Goal: Communication & Community: Ask a question

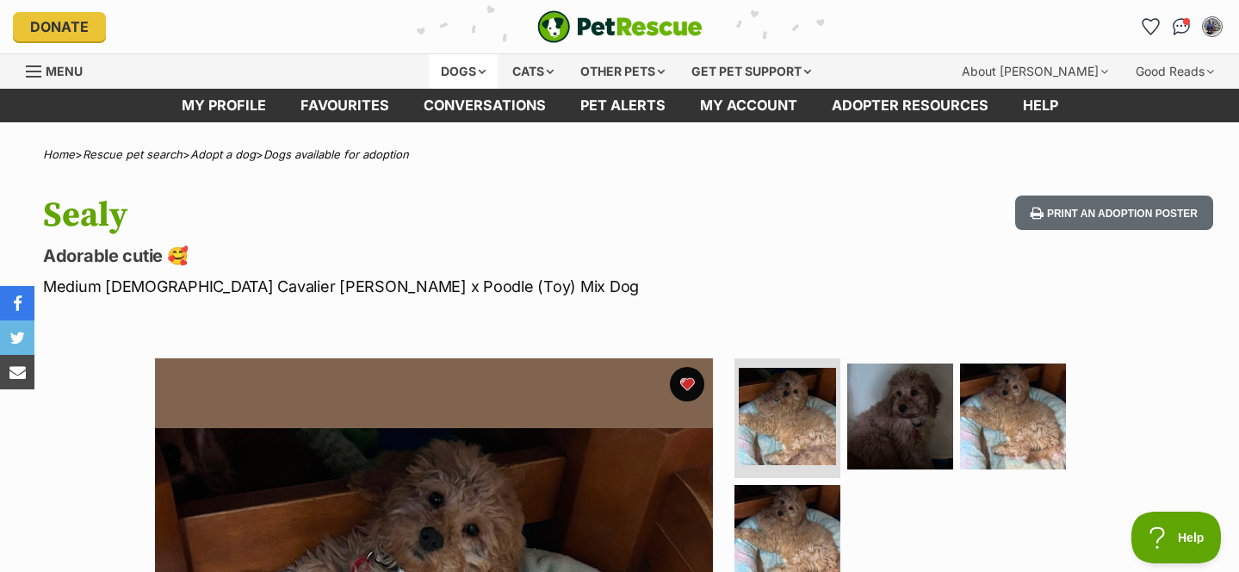
click at [454, 76] on div "Dogs" at bounding box center [463, 71] width 69 height 34
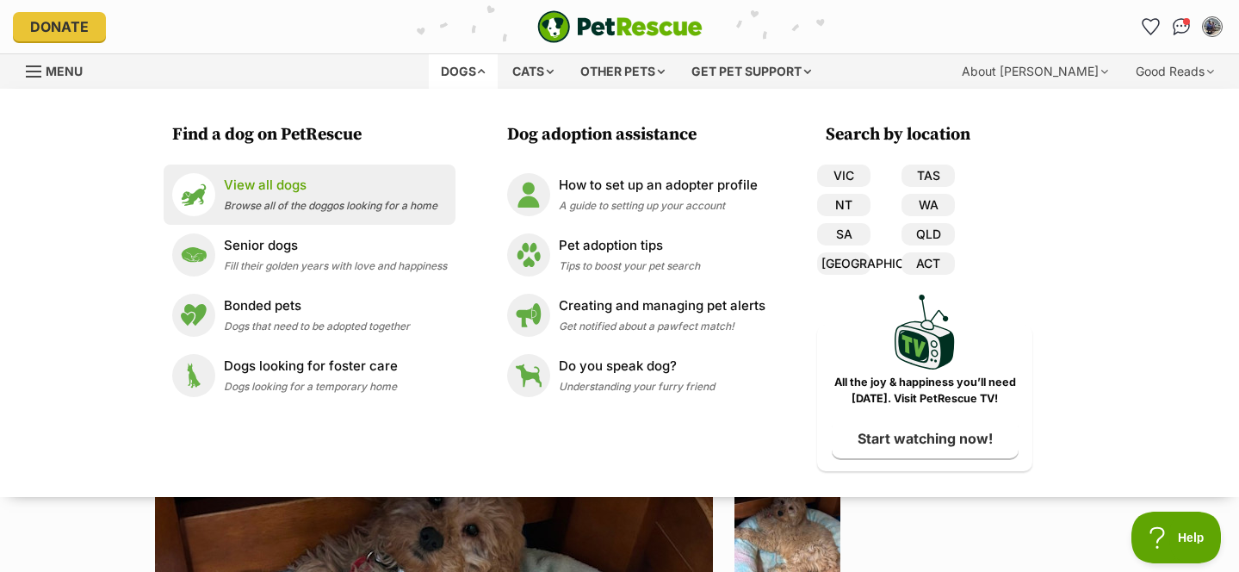
click at [307, 188] on p "View all dogs" at bounding box center [331, 186] width 214 height 20
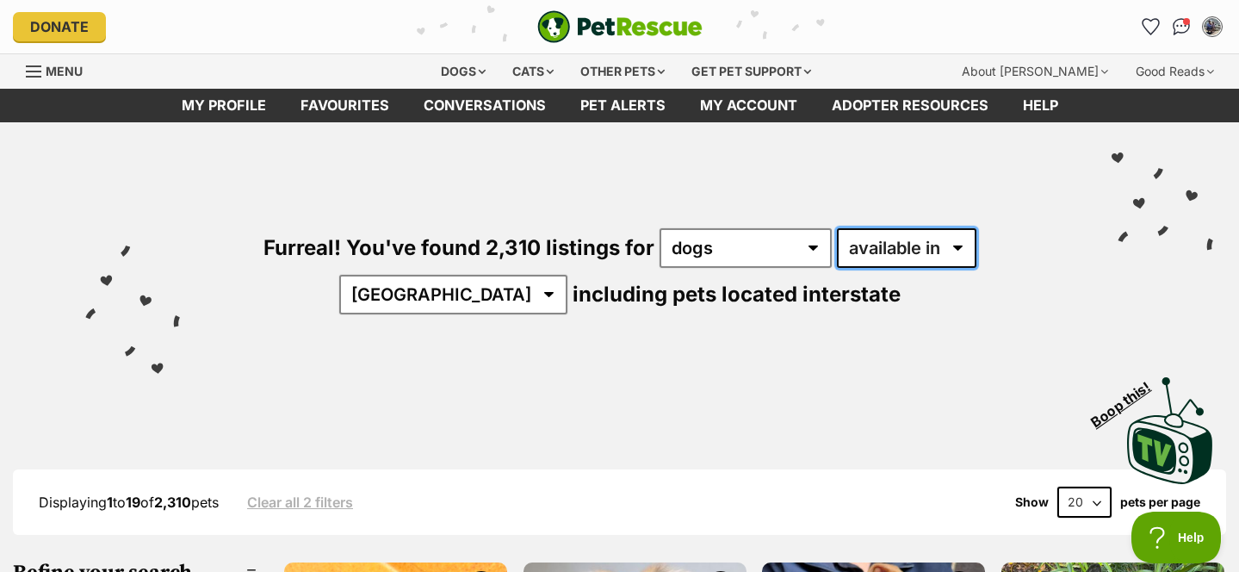
click at [871, 251] on select "available in located in" at bounding box center [906, 248] width 139 height 40
select select "disabled"
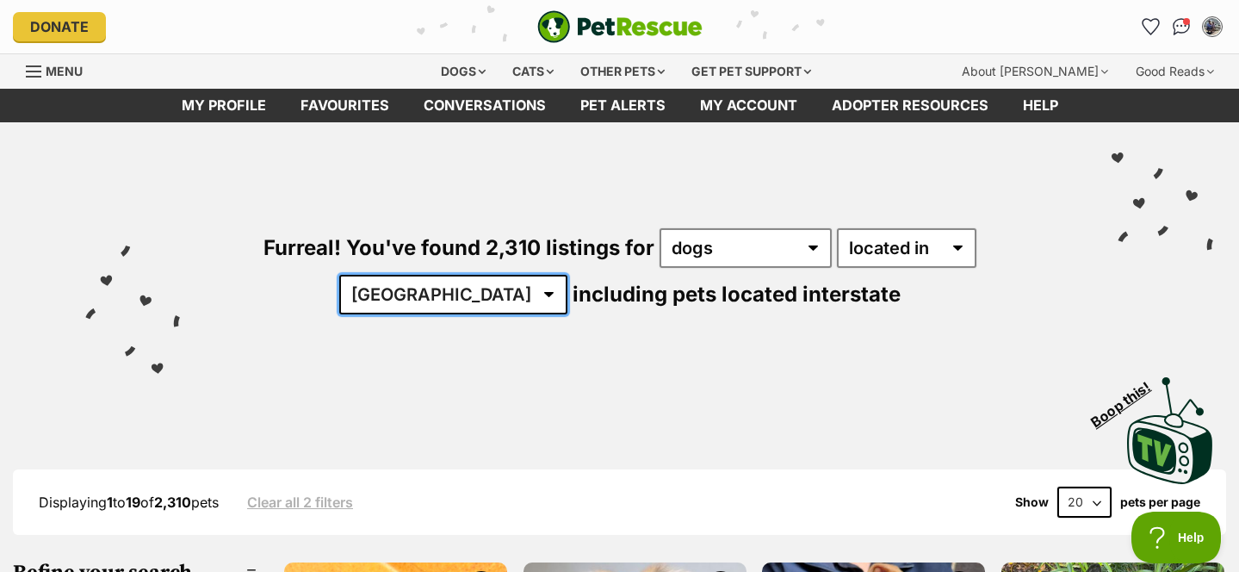
click at [567, 275] on select "Australia ACT NSW NT QLD SA TAS VIC WA" at bounding box center [453, 295] width 228 height 40
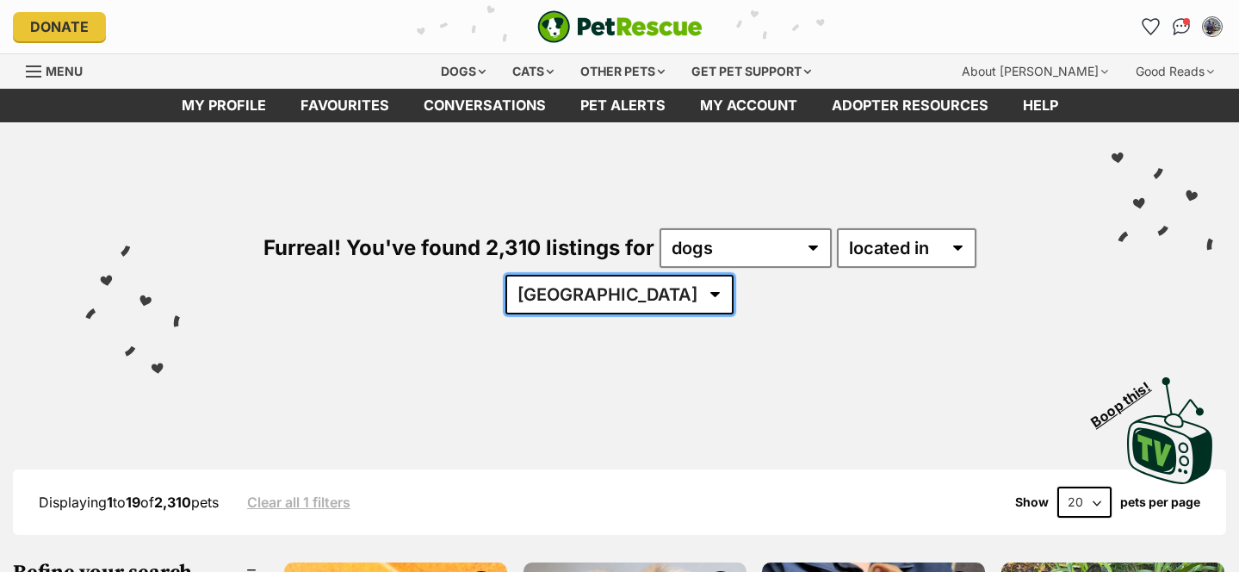
click at [734, 275] on select "Australia ACT NSW QLD SA TAS VIC WA" at bounding box center [619, 295] width 228 height 40
select select "[GEOGRAPHIC_DATA]"
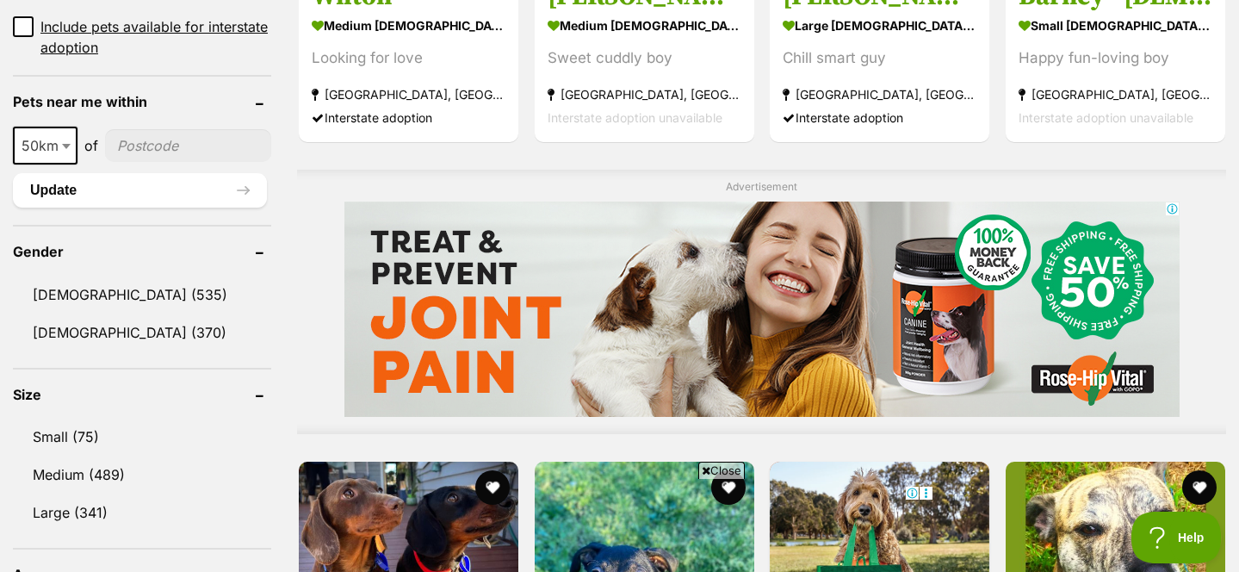
scroll to position [1340, 0]
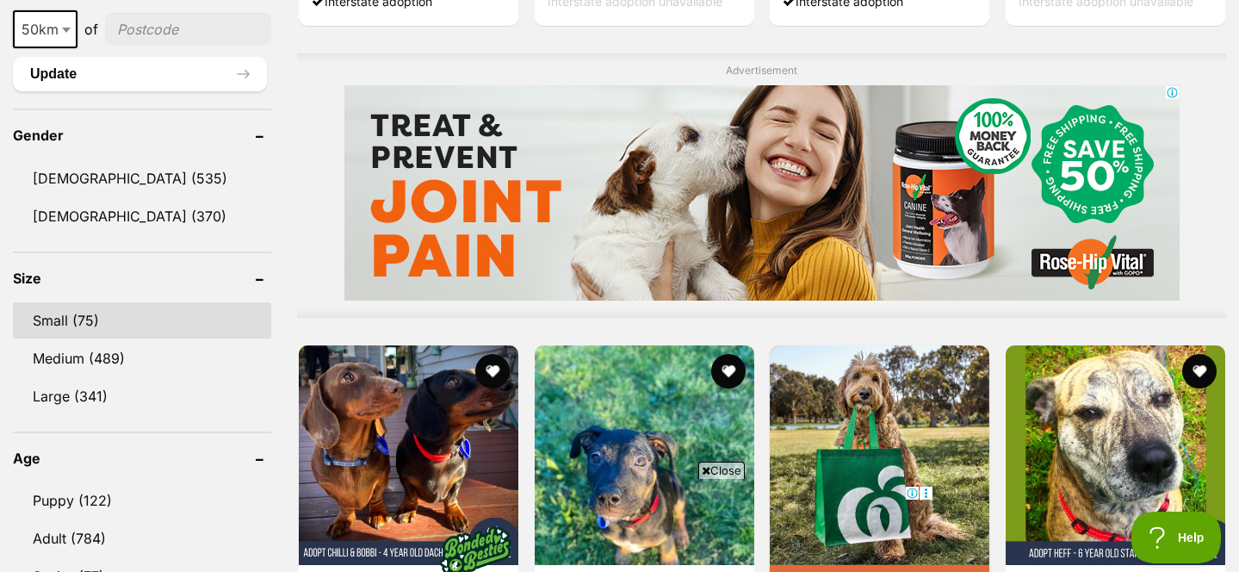
click at [141, 302] on link "Small (75)" at bounding box center [142, 320] width 258 height 36
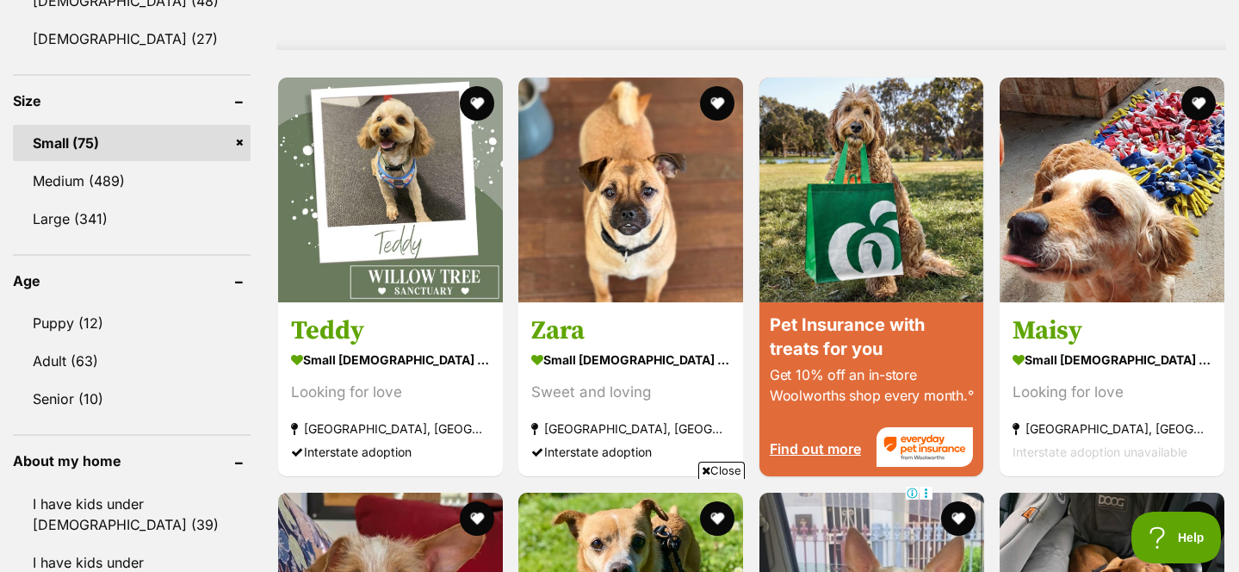
scroll to position [1535, 0]
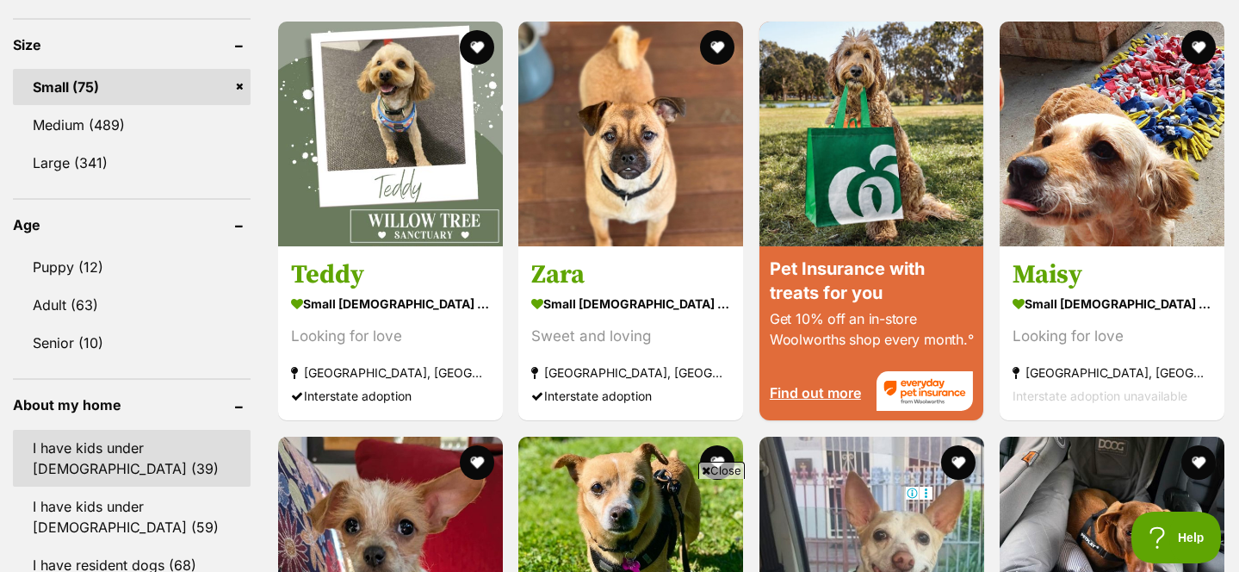
click at [162, 453] on link "I have kids under 5 years old (39)" at bounding box center [132, 458] width 238 height 57
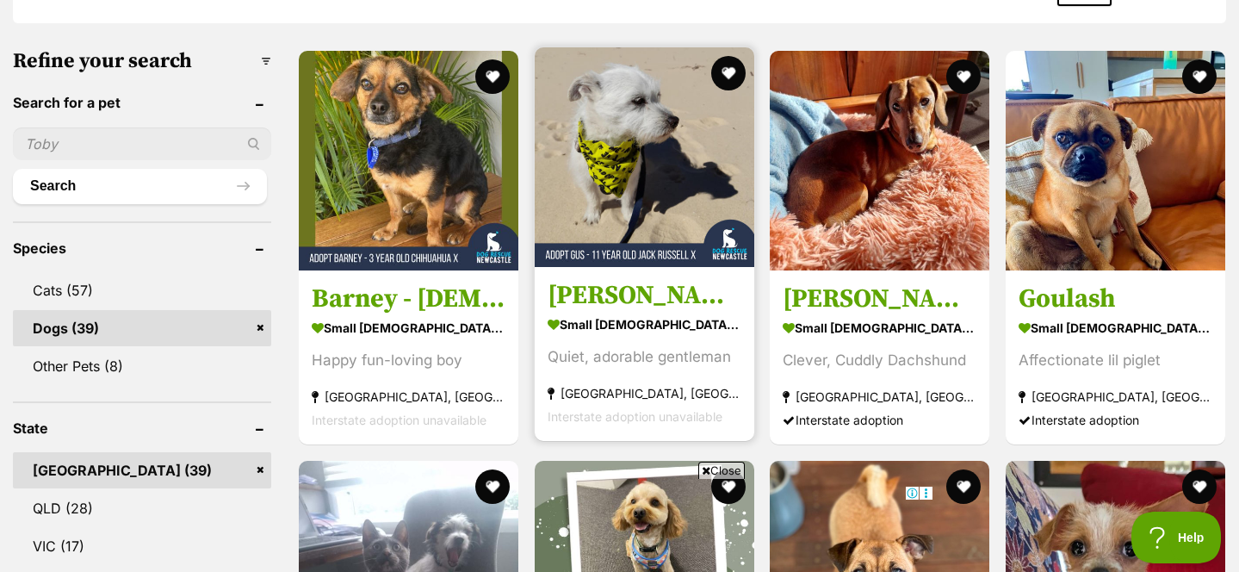
click at [641, 125] on img at bounding box center [645, 157] width 220 height 220
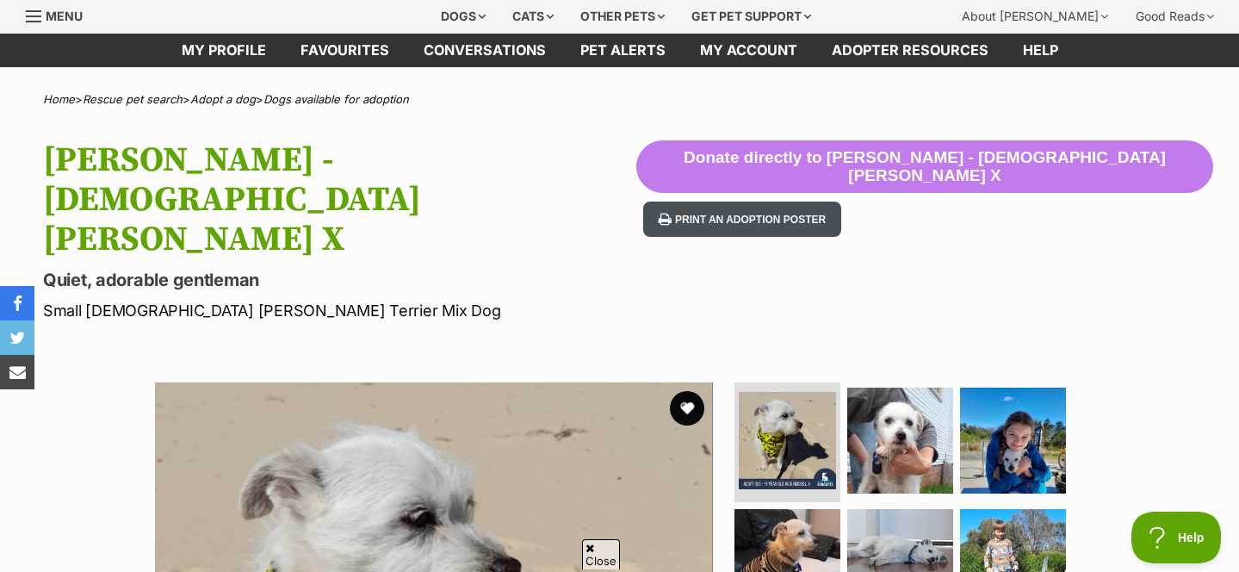
scroll to position [78, 0]
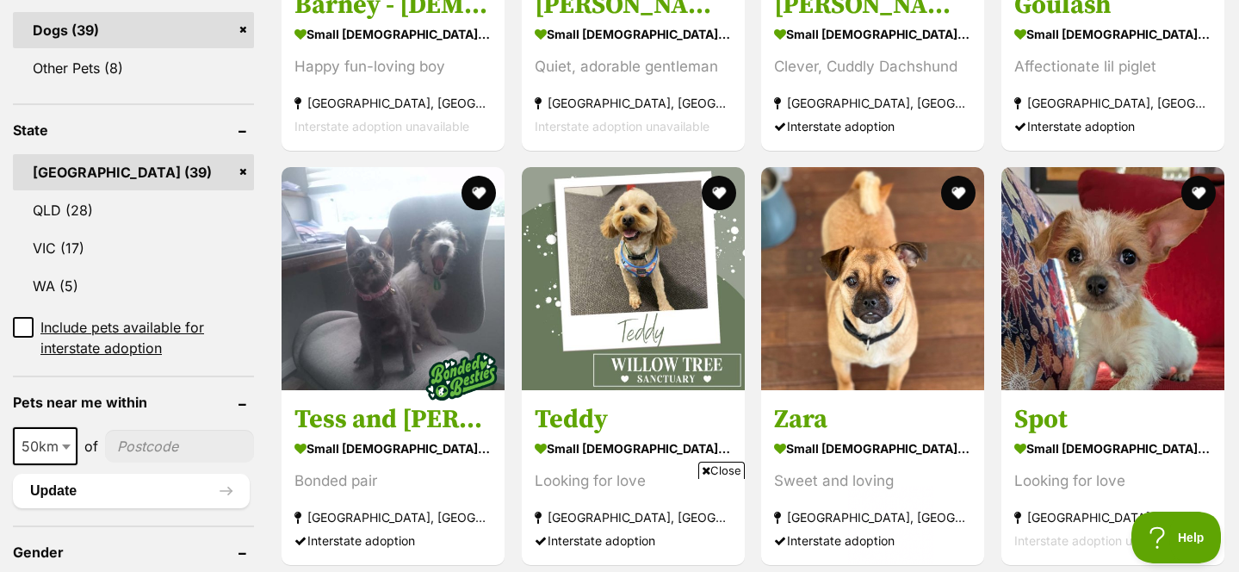
scroll to position [845, 0]
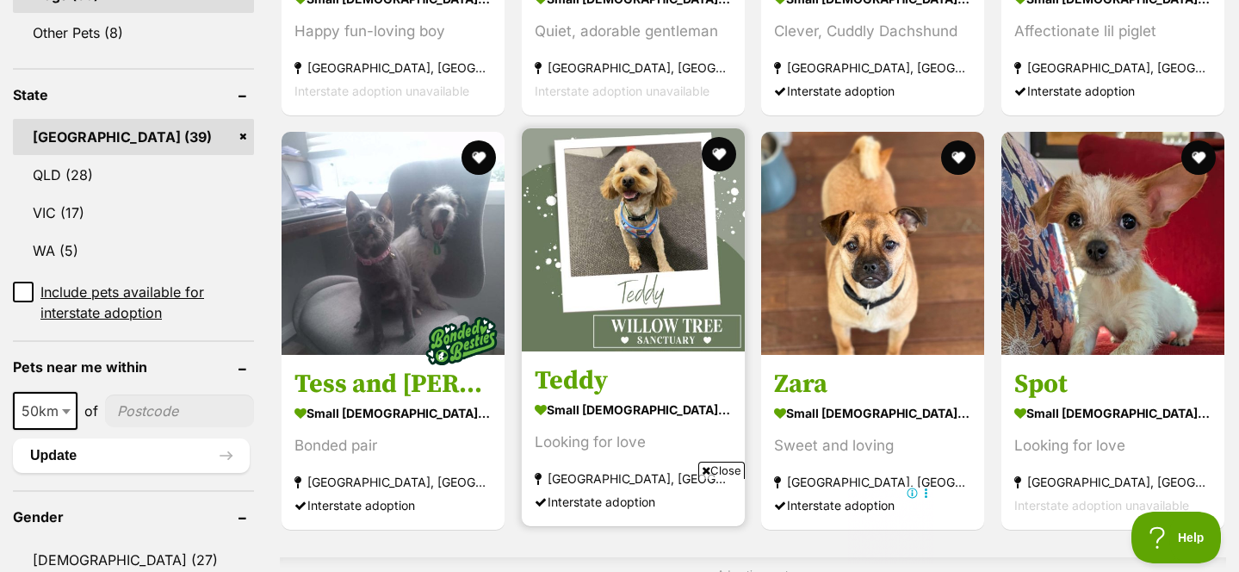
click at [621, 276] on img at bounding box center [633, 239] width 223 height 223
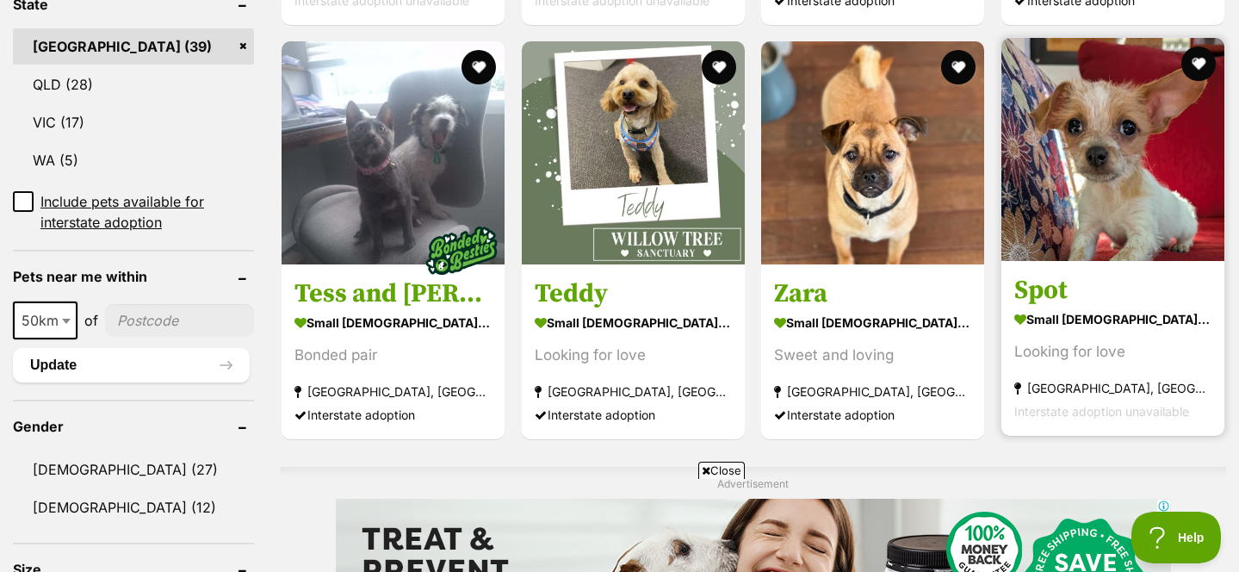
scroll to position [0, 0]
click at [1104, 201] on img at bounding box center [1112, 149] width 223 height 223
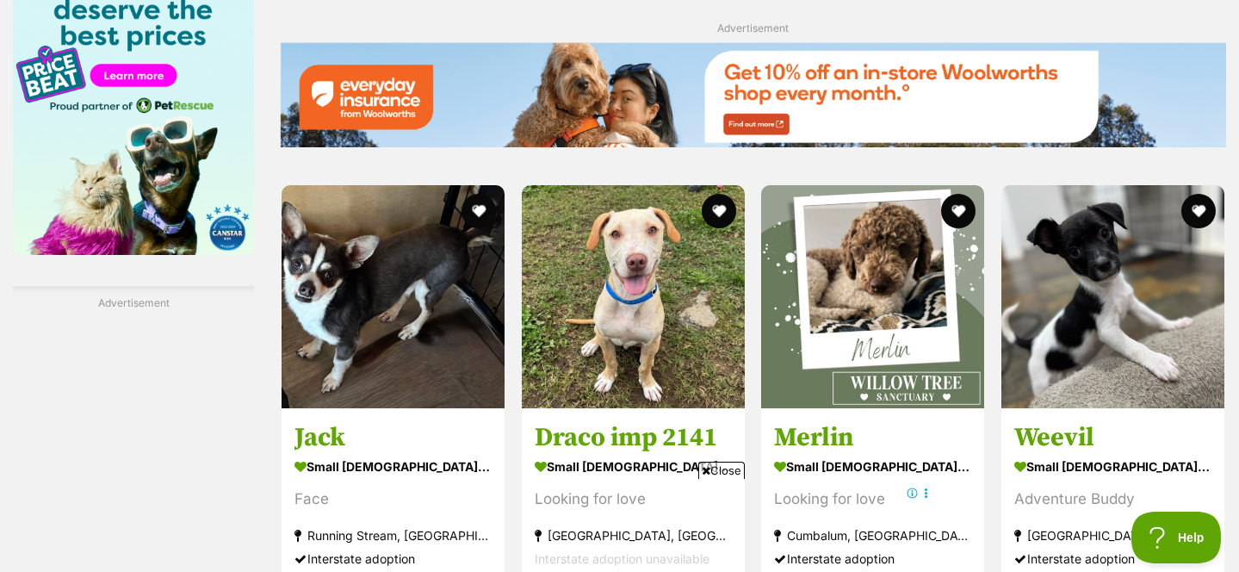
scroll to position [2681, 0]
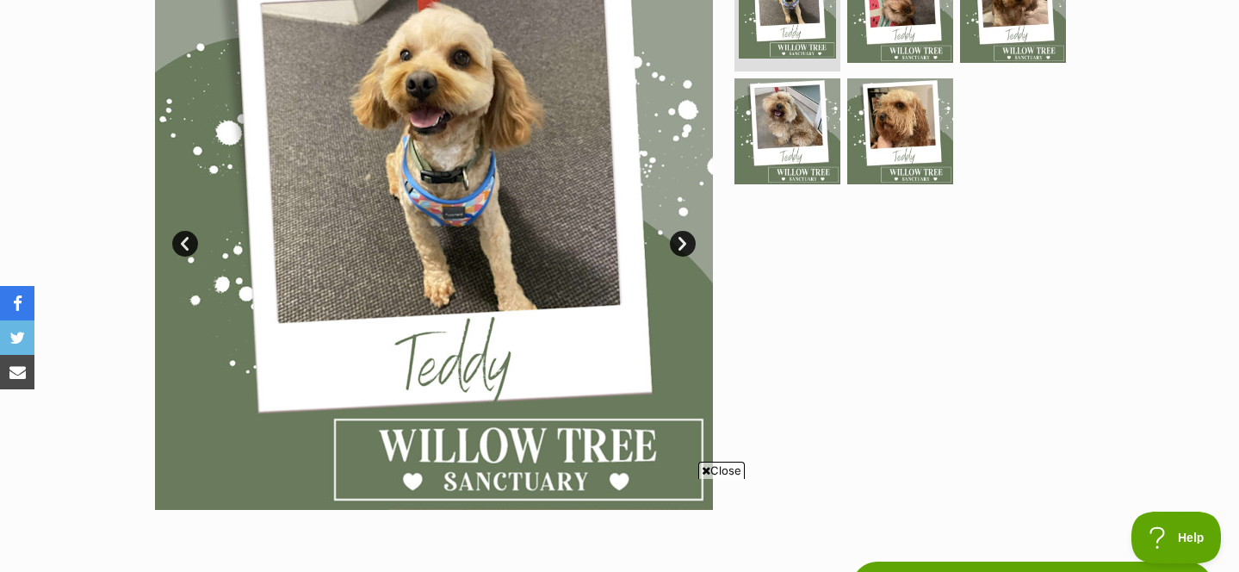
scroll to position [385, 0]
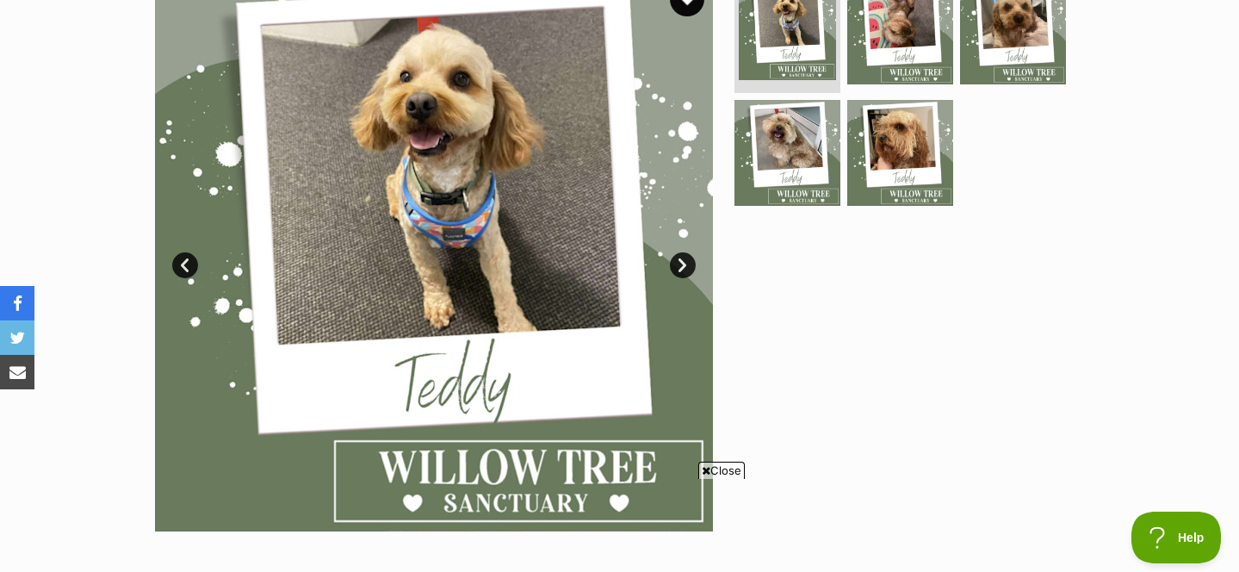
click at [689, 268] on link "Next" at bounding box center [683, 265] width 26 height 26
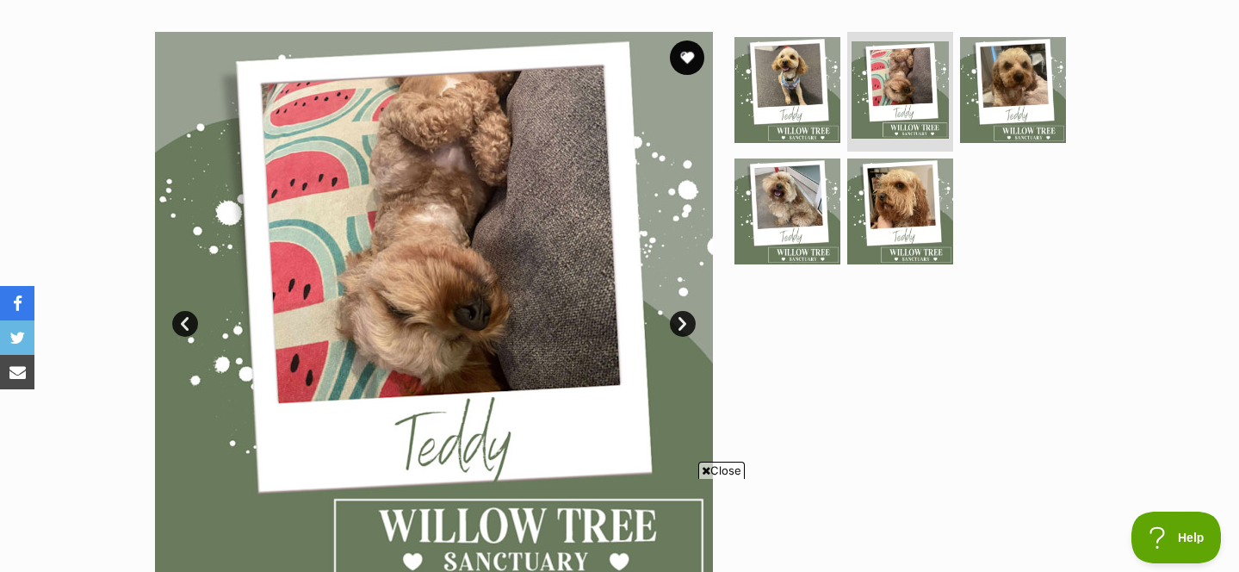
scroll to position [325, 0]
click at [680, 326] on link "Next" at bounding box center [683, 325] width 26 height 26
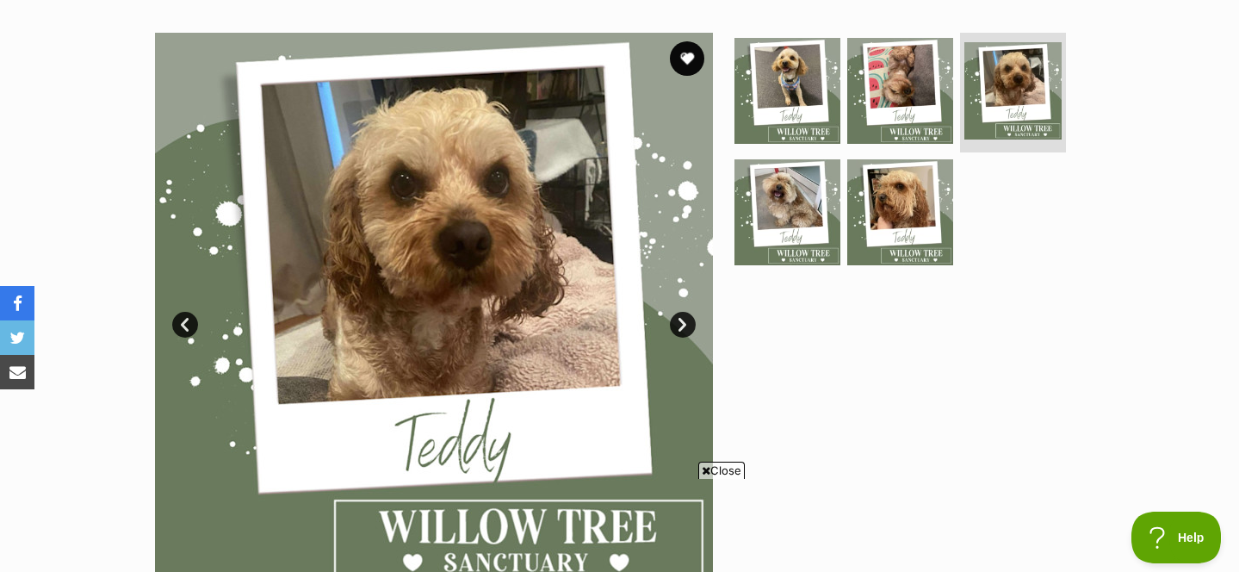
click at [681, 326] on link "Next" at bounding box center [683, 325] width 26 height 26
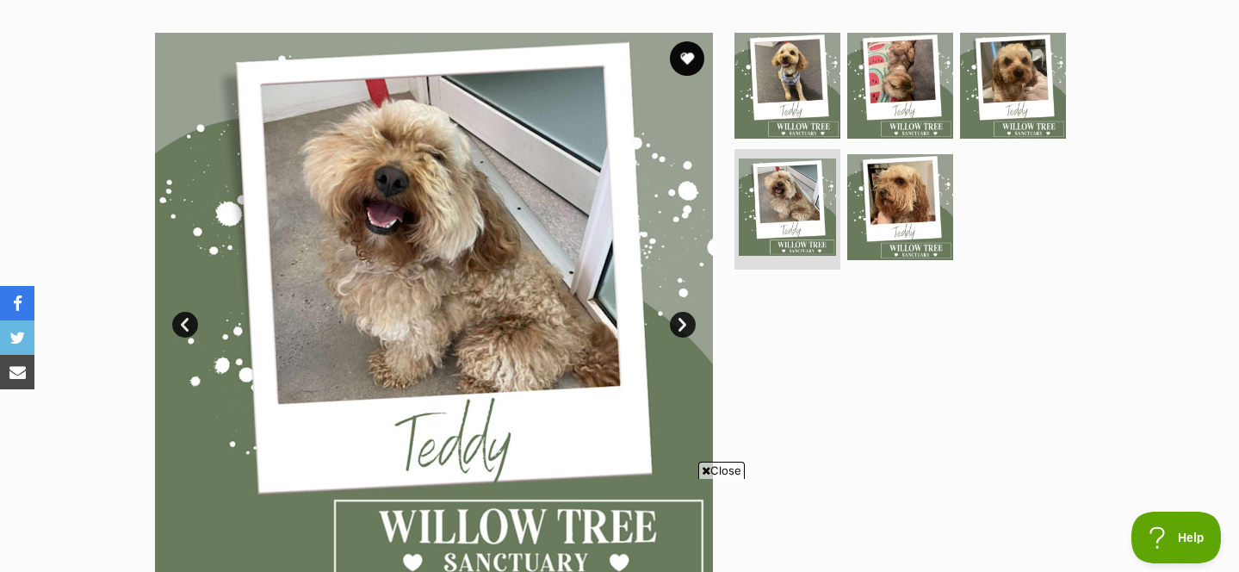
click at [681, 326] on link "Next" at bounding box center [683, 325] width 26 height 26
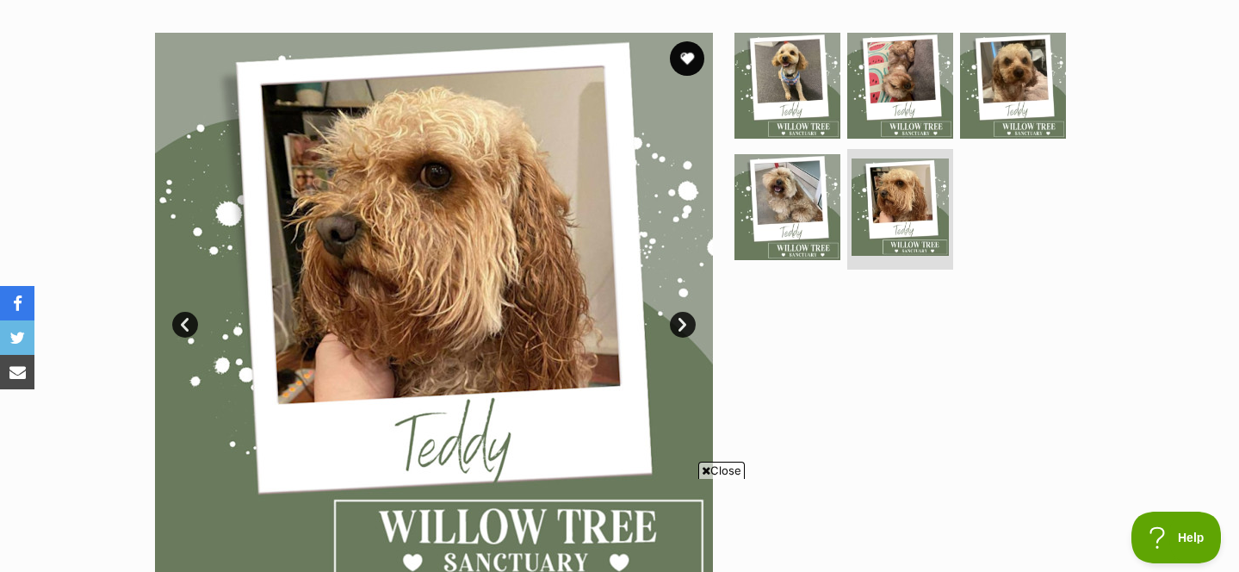
click at [681, 326] on link "Next" at bounding box center [683, 325] width 26 height 26
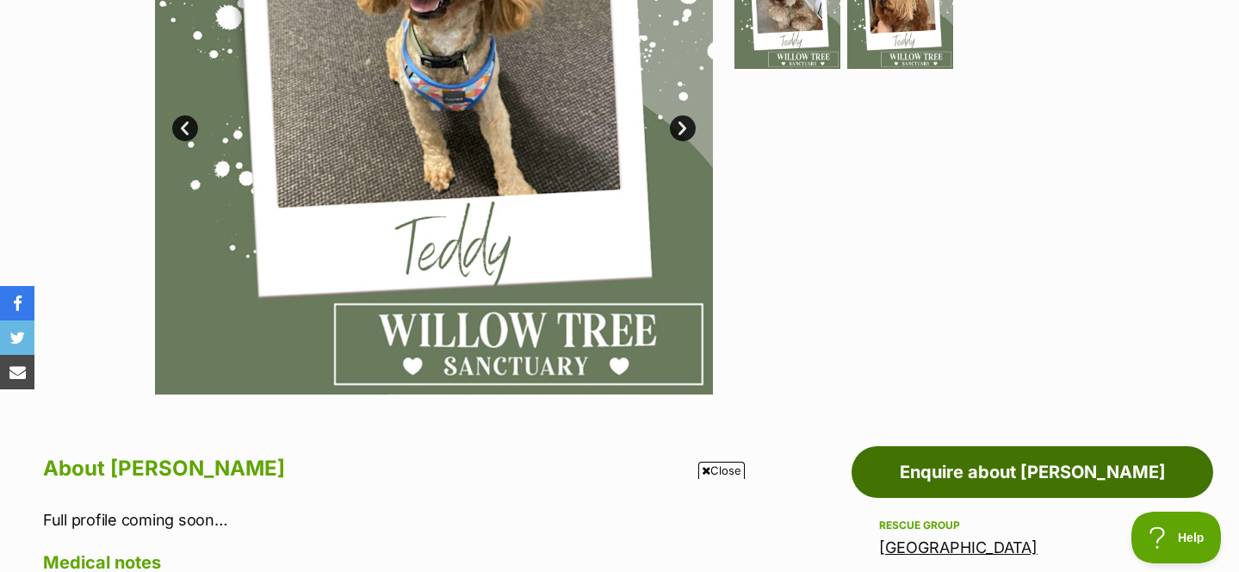
scroll to position [0, 0]
click at [971, 473] on link "Enquire about [PERSON_NAME]" at bounding box center [1033, 472] width 362 height 52
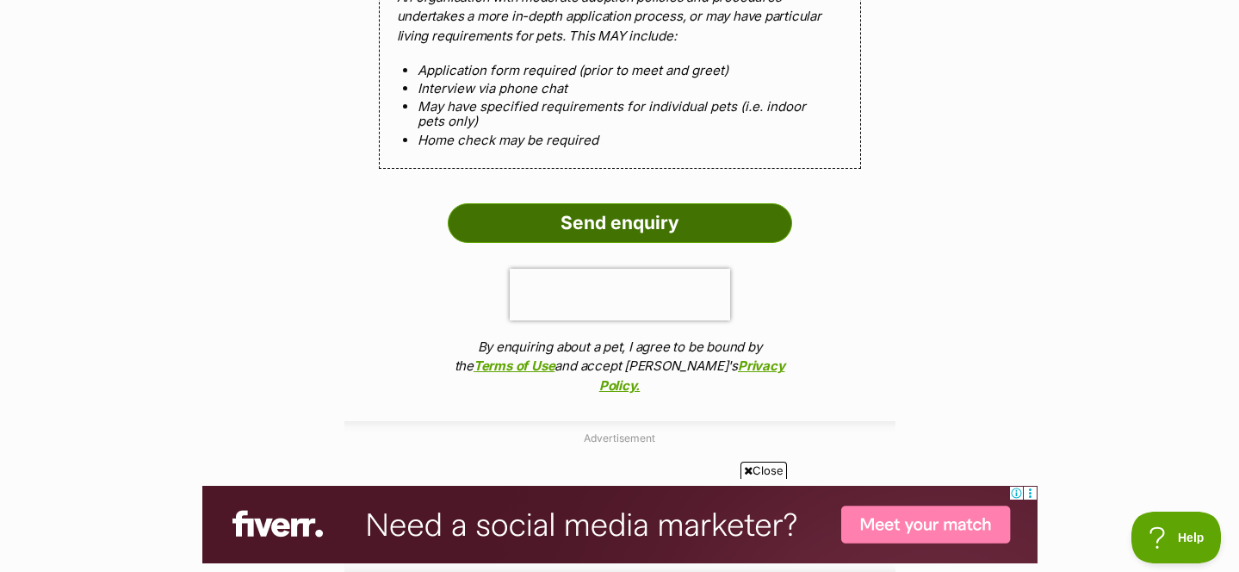
scroll to position [1642, 0]
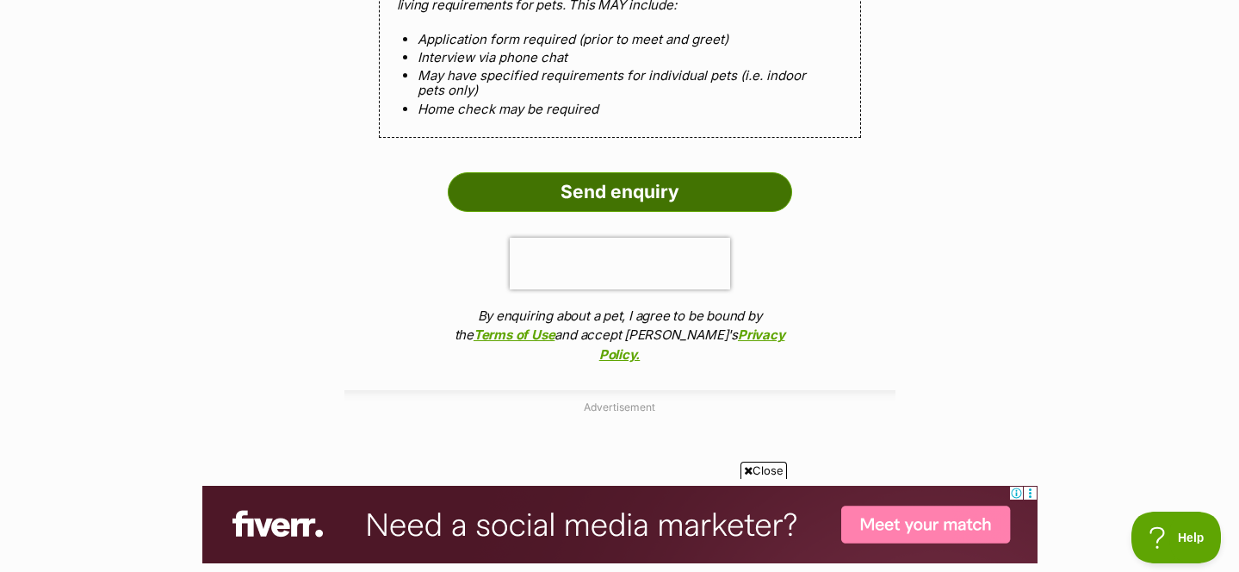
click at [640, 195] on input "Send enquiry" at bounding box center [620, 192] width 344 height 40
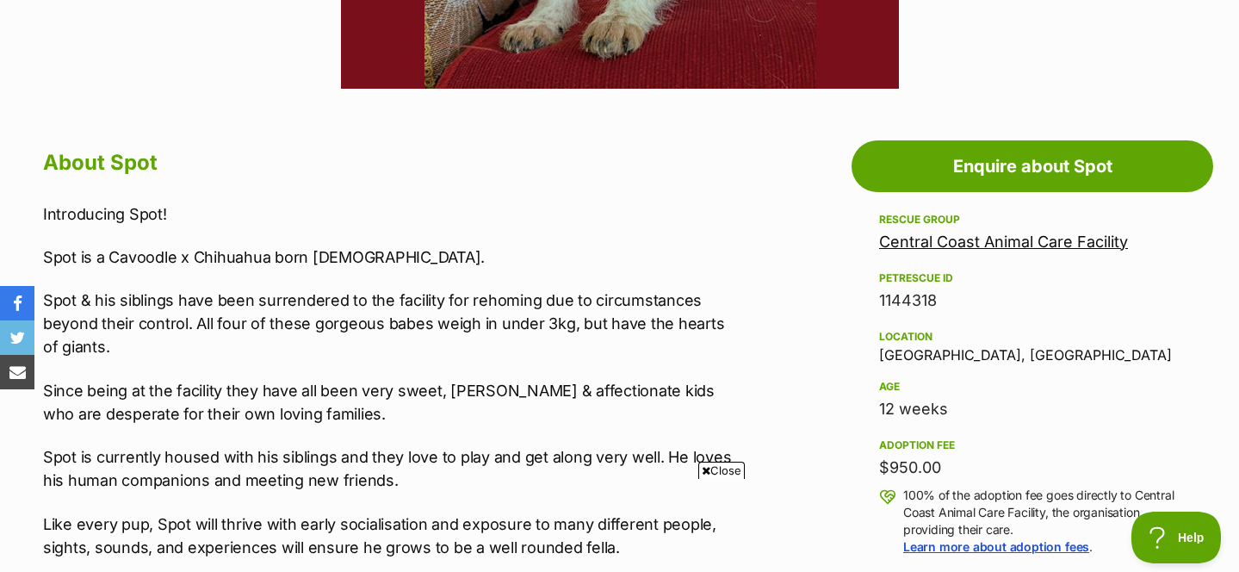
scroll to position [830, 0]
